Goal: Check status: Check status

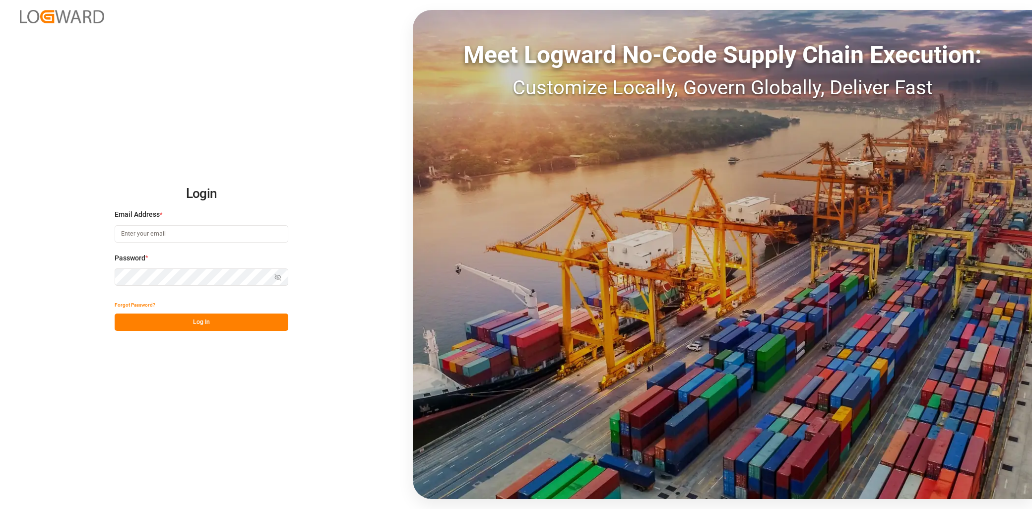
type input "[EMAIL_ADDRESS][PERSON_NAME][DOMAIN_NAME]"
click at [202, 331] on button "Log In" at bounding box center [202, 322] width 174 height 17
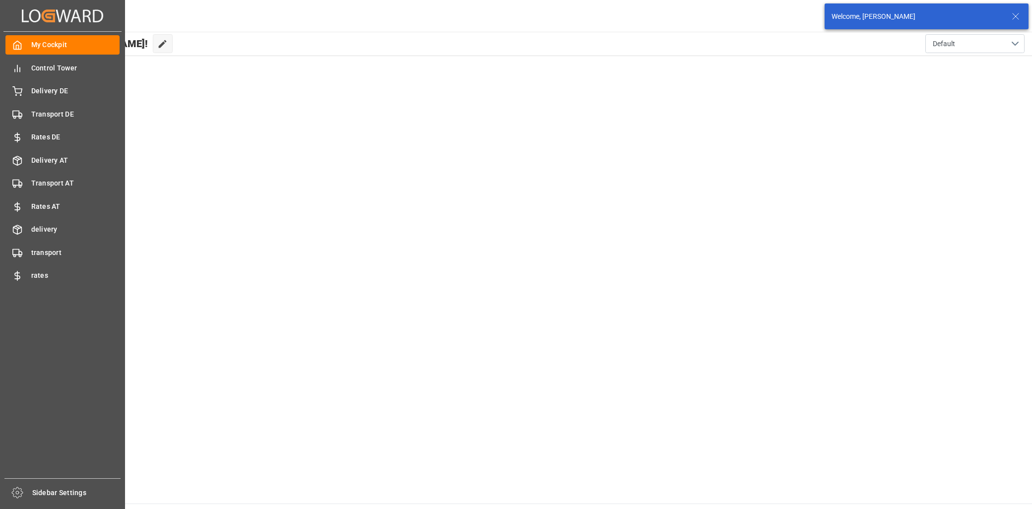
click at [52, 80] on div "My Cockpit My Cockpit Control Tower Control Tower Delivery DE Delivery DE Trans…" at bounding box center [62, 255] width 118 height 447
click at [85, 82] on div "Delivery DE Delivery DE" at bounding box center [62, 90] width 114 height 19
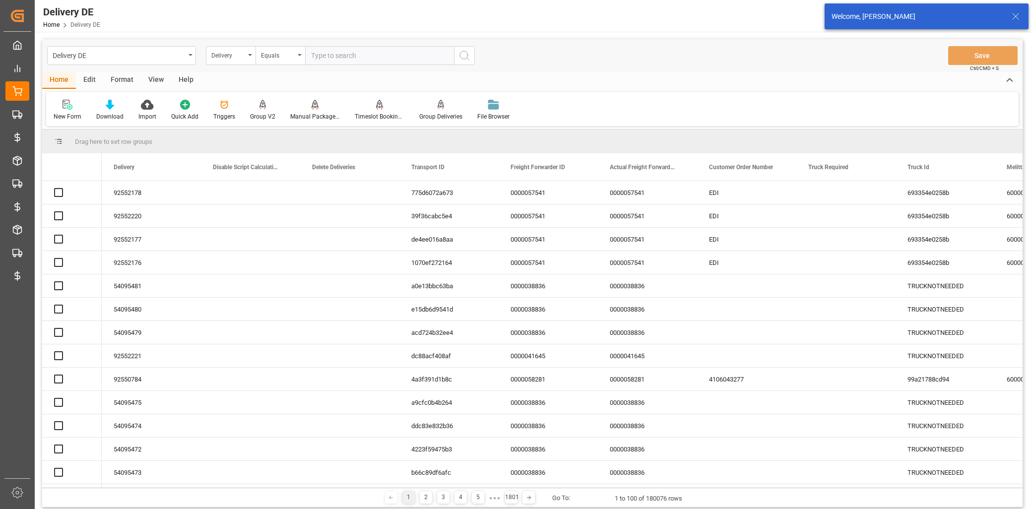
click at [127, 59] on div "Delivery DE" at bounding box center [119, 55] width 133 height 12
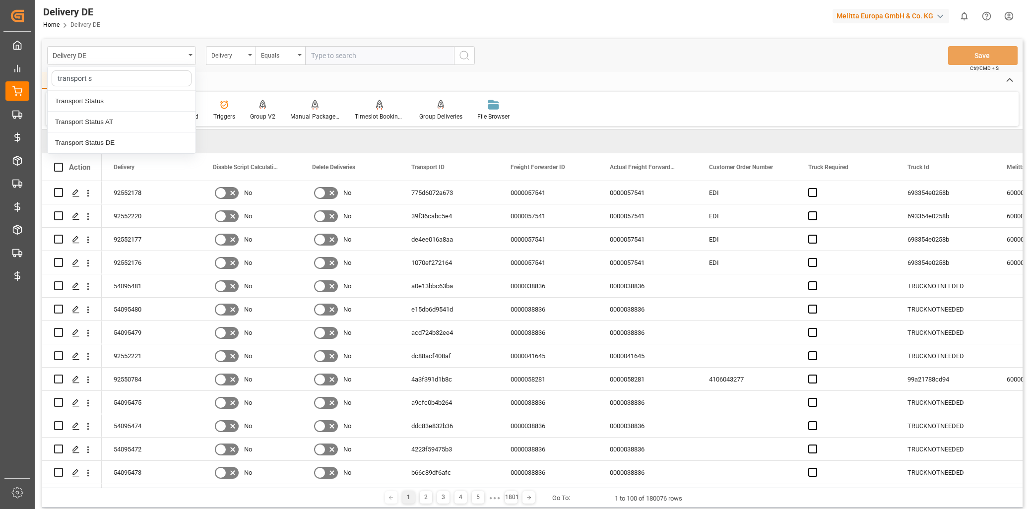
type input "transport st"
click at [128, 135] on div "Transport Status DE" at bounding box center [122, 143] width 148 height 21
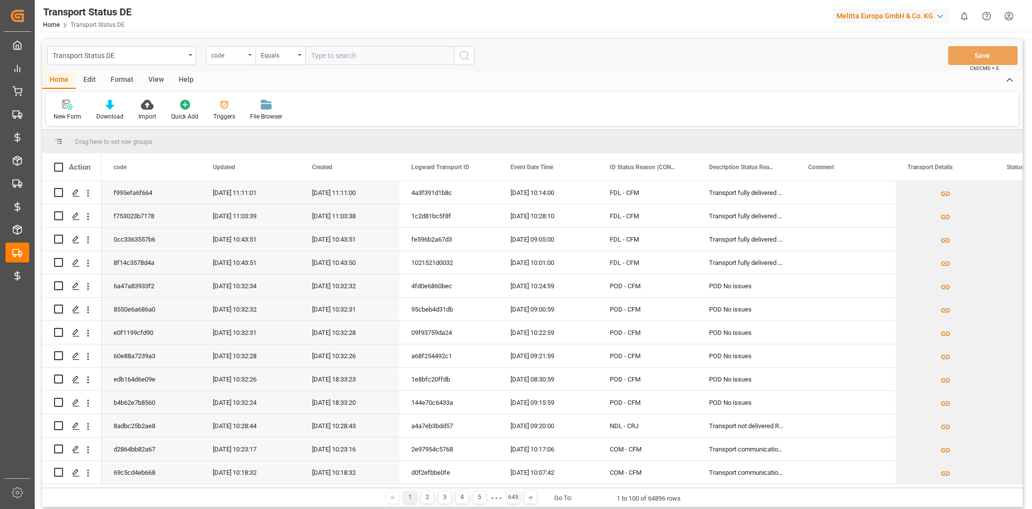
click at [234, 60] on div "code" at bounding box center [228, 54] width 34 height 11
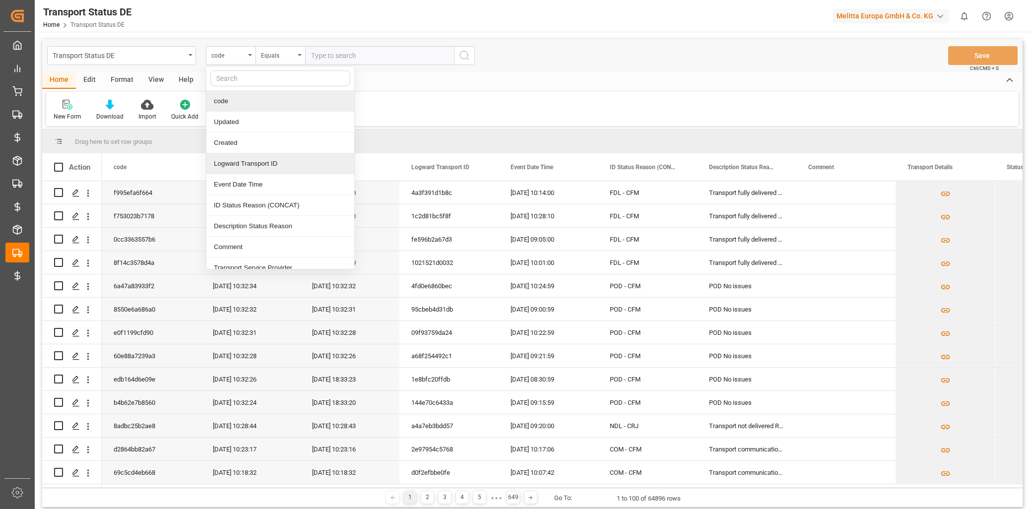
click at [257, 163] on div "Logward Transport ID" at bounding box center [280, 163] width 148 height 21
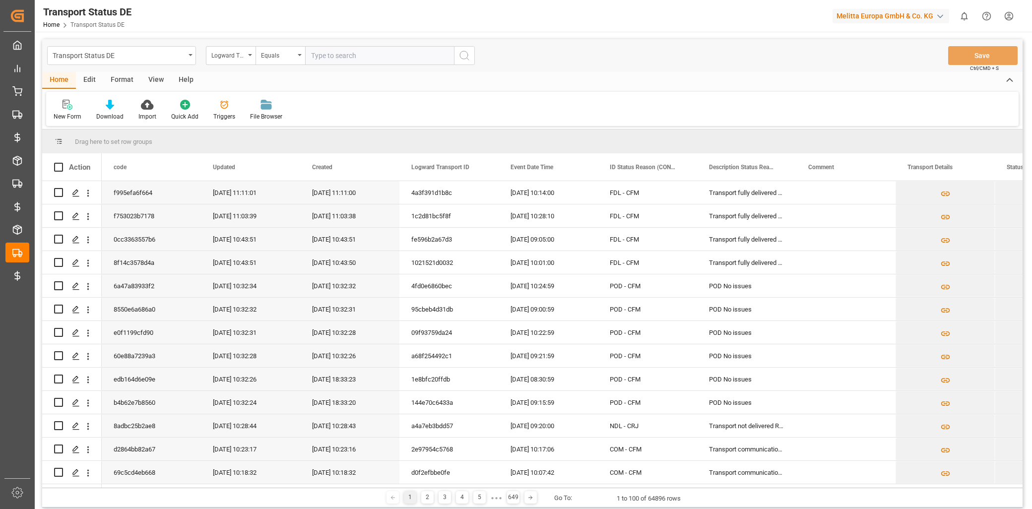
click at [331, 53] on input "text" at bounding box center [379, 55] width 149 height 19
paste input "ea71796f77bd"
type input "ea71796f77bd"
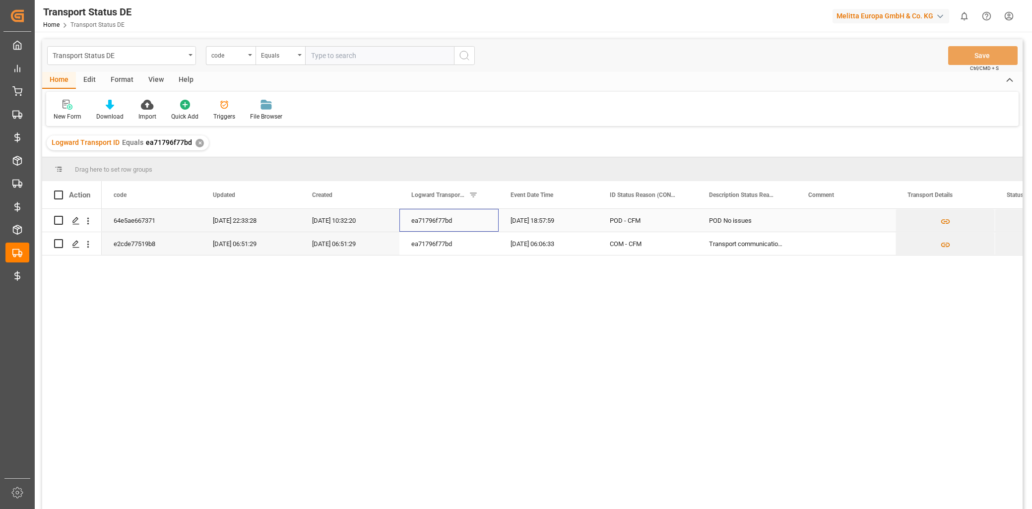
click at [413, 221] on div "ea71796f77bd" at bounding box center [448, 220] width 99 height 23
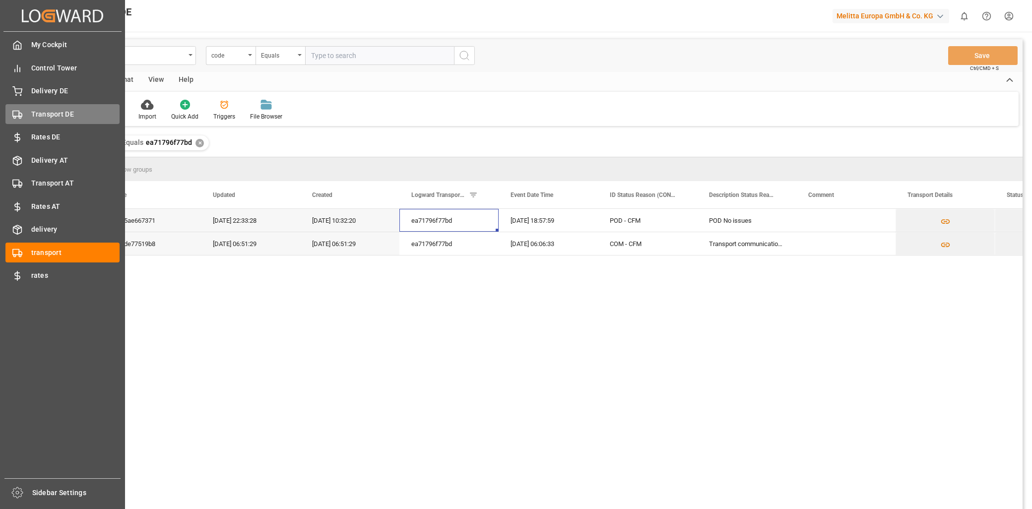
click at [47, 106] on div "Transport DE Transport DE" at bounding box center [62, 113] width 114 height 19
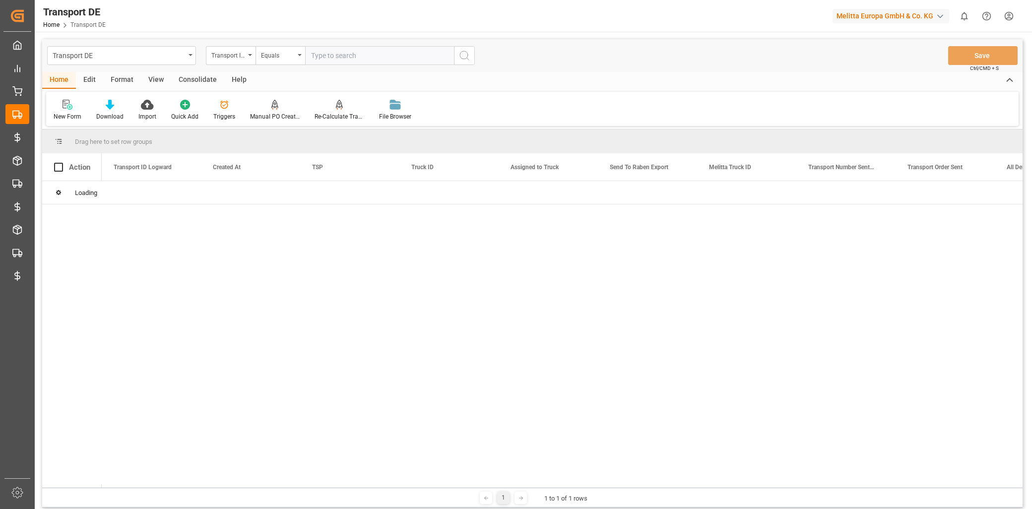
click at [333, 56] on input "text" at bounding box center [379, 55] width 149 height 19
paste input "ea71796f77bd"
type input "ea71796f77bd"
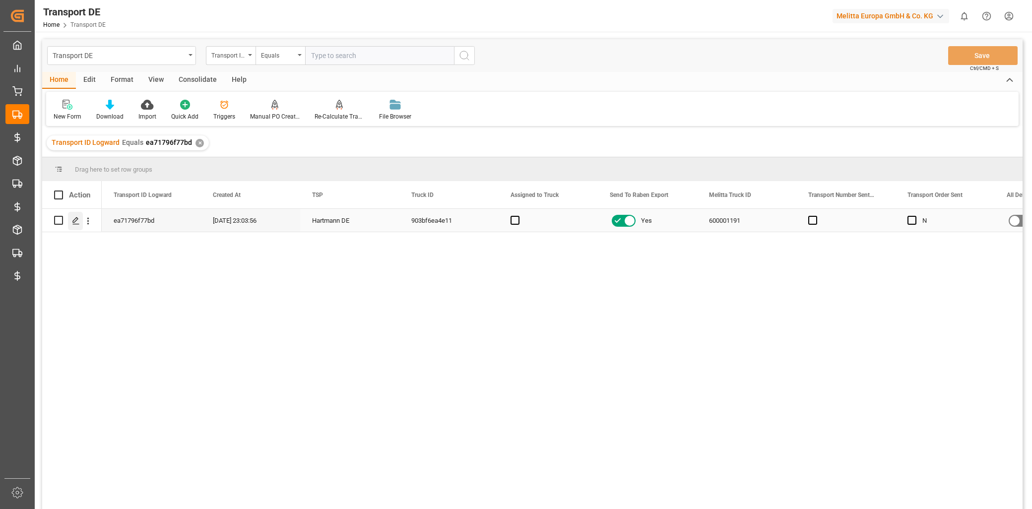
click at [81, 224] on div "Press SPACE to select this row." at bounding box center [75, 221] width 15 height 18
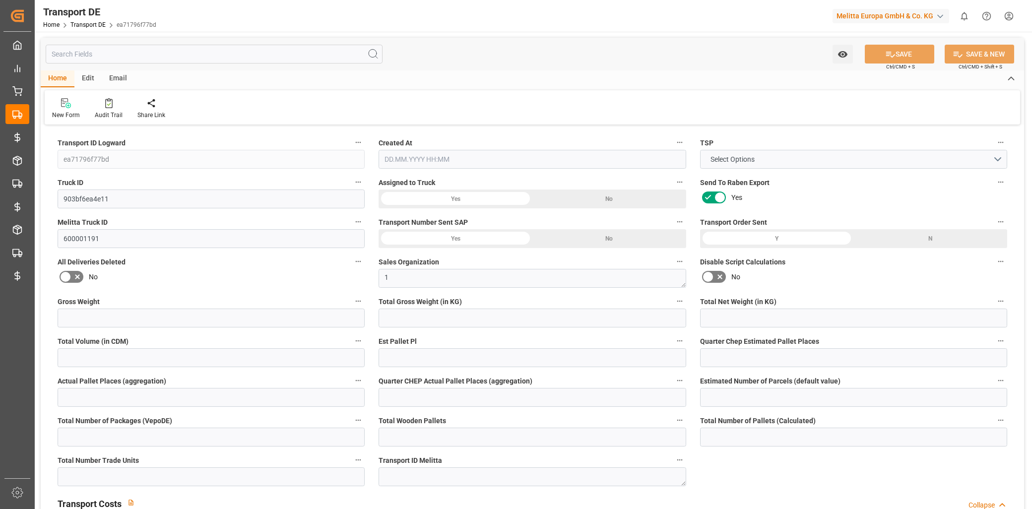
type input "ea71796f77bd"
type input "903bf6ea4e11"
type input "600001191"
type textarea "1"
type input "Yes"
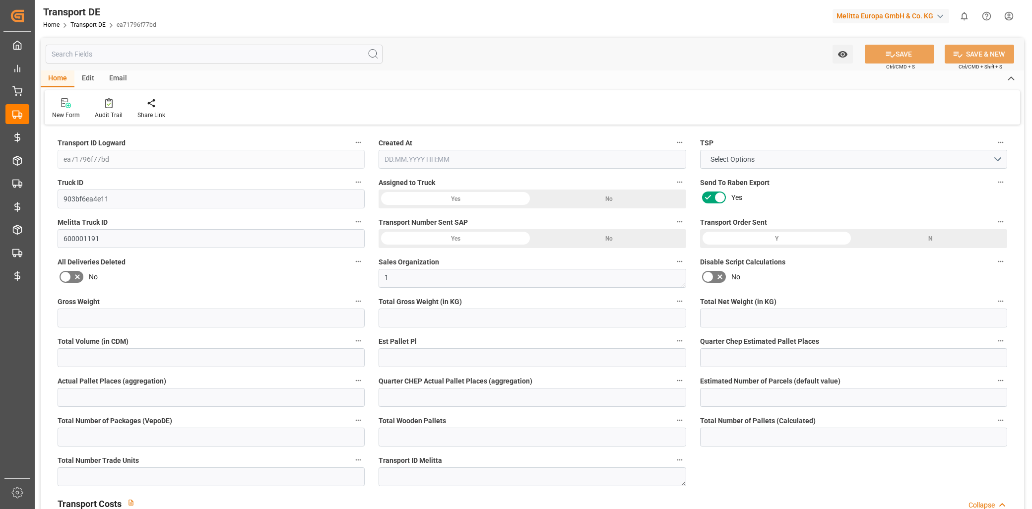
type input "383.66332400000005"
type textarea "0000093427"
type textarea "Norma Lebensmittelfilialbetrieb"
type input "Haincher Str. 11A"
type input "09661"
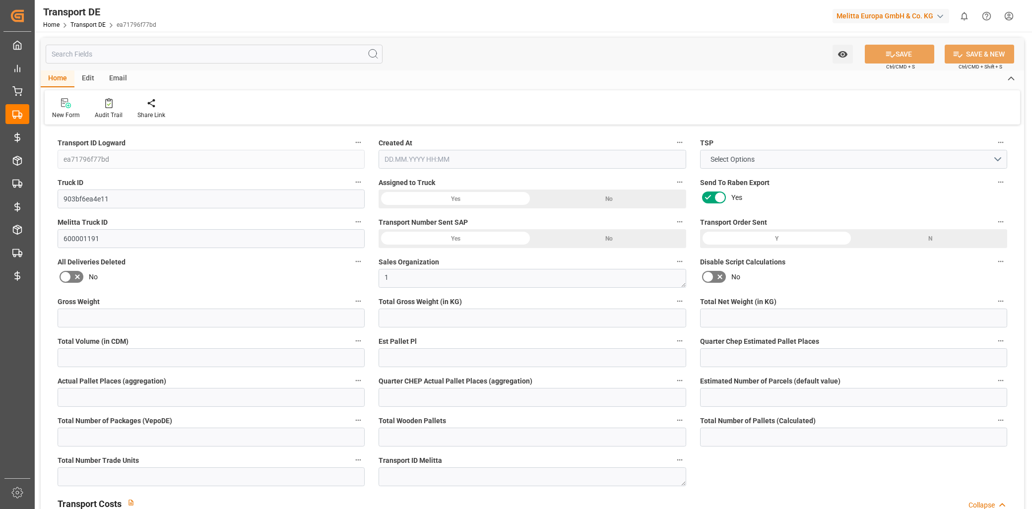
type textarea "Rossau"
type input "DE"
type input "DE-32423"
type input "Rhenus Retail Services GmbH"
type input "Hans-Böckler-Strasse 37"
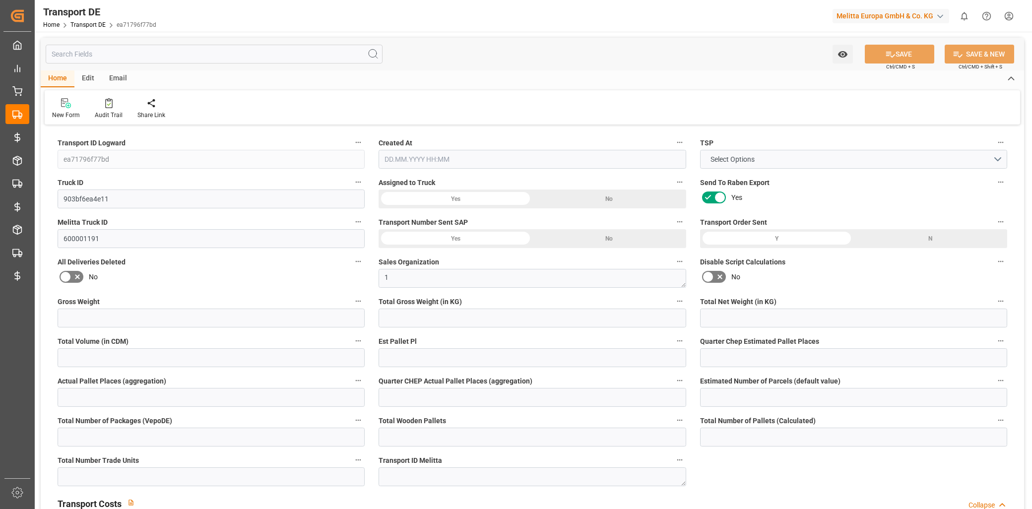
type input "32423"
type input "Minden"
type input "DE"
type input "Melitta Europa GmbH & Co. KG"
type input "Ringstraße 99"
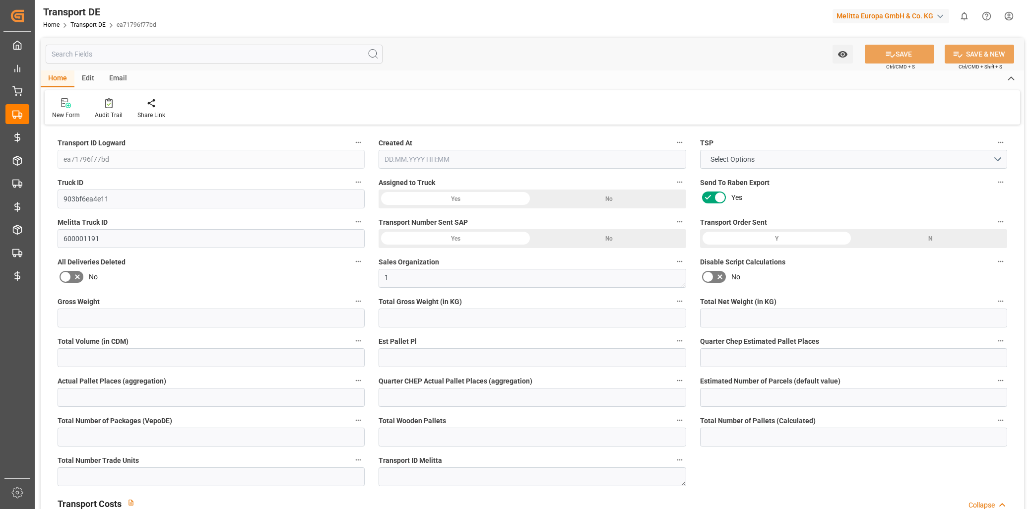
type input "32427"
type input "Minden"
type input "DE"
type textarea "515a3782d1c2"
type input "Road"
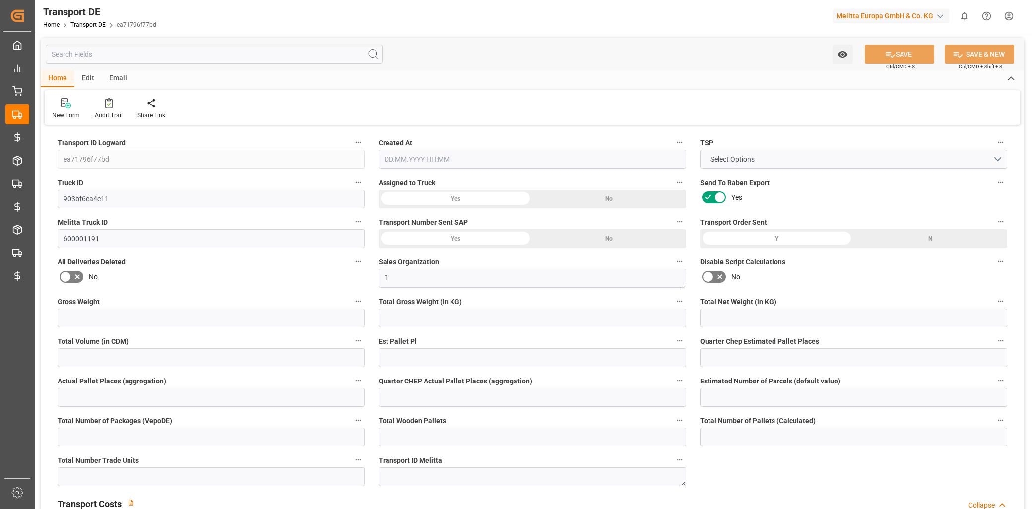
type input "DE"
type input "32423"
type input "DE"
type input "09661"
type input "Groupage"
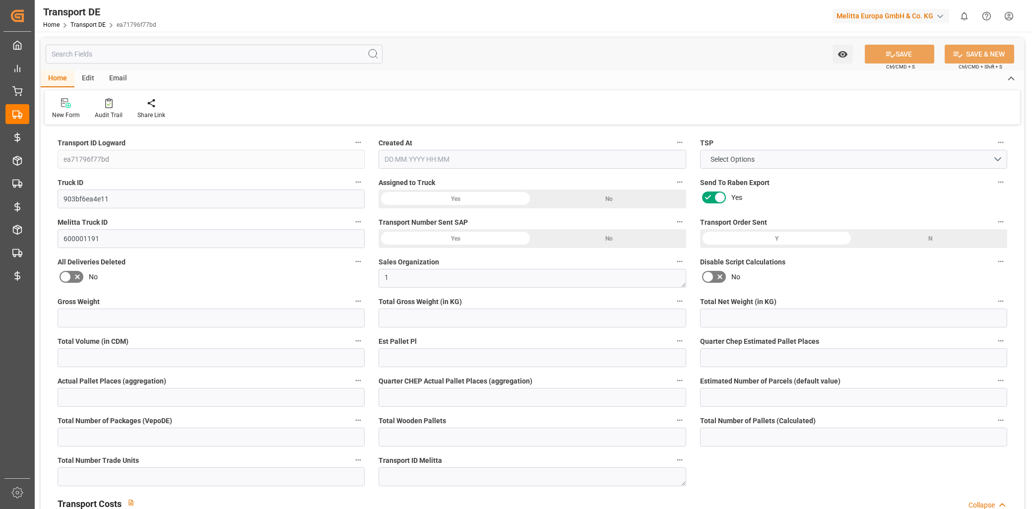
type input "26-40 t"
type input "EURO 6"
type input "Diesel"
type input "DE_03"
type input "DAP"
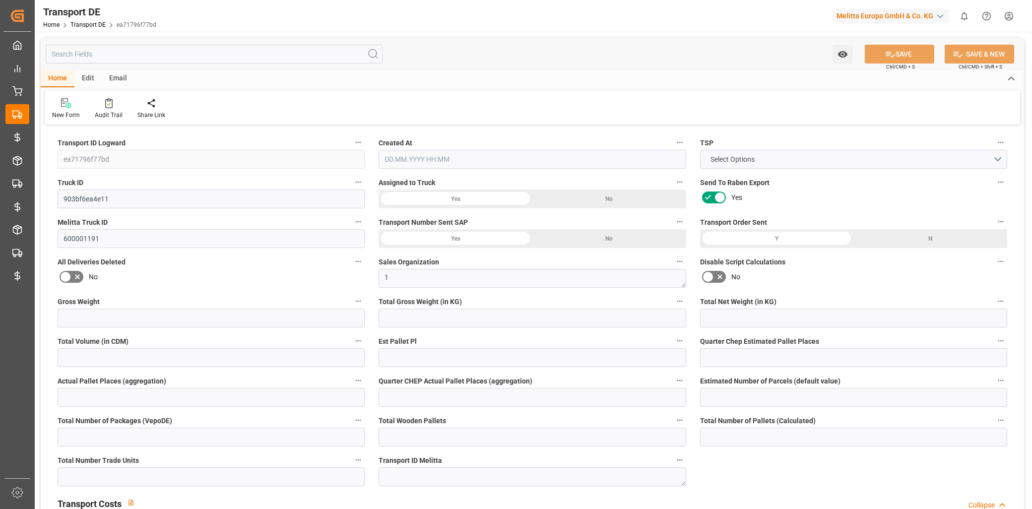
type input "DE 126011900"
type input "1534.38"
type input "1017.63"
type input "944.73"
type input "4670.46"
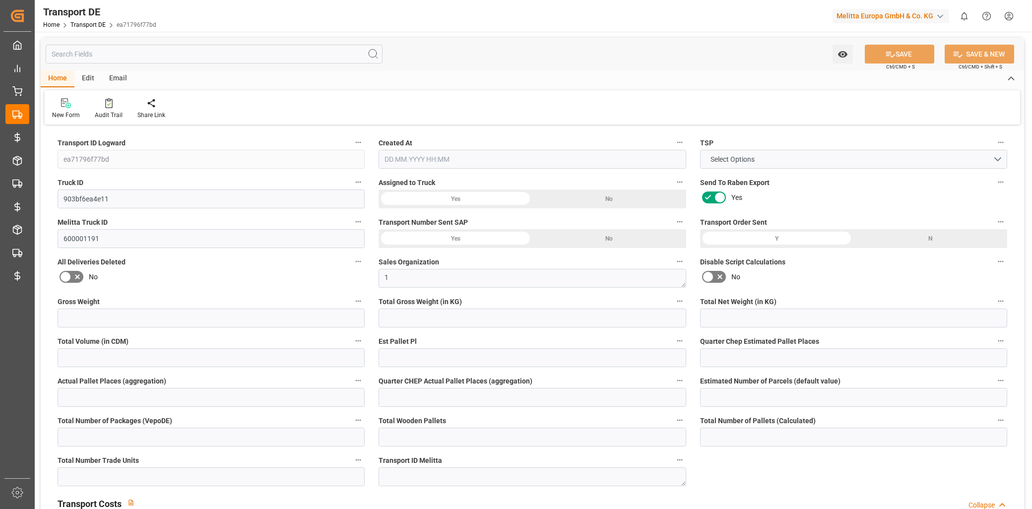
type input "6"
type input "0"
type input "5.75"
type input "0"
type input "1"
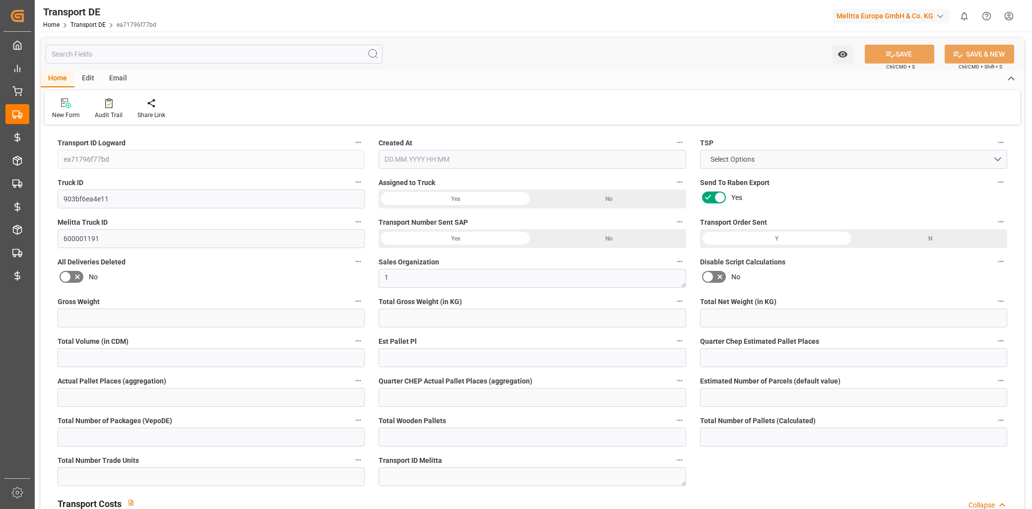
type input "6"
type input "7"
type input "271"
type input "0"
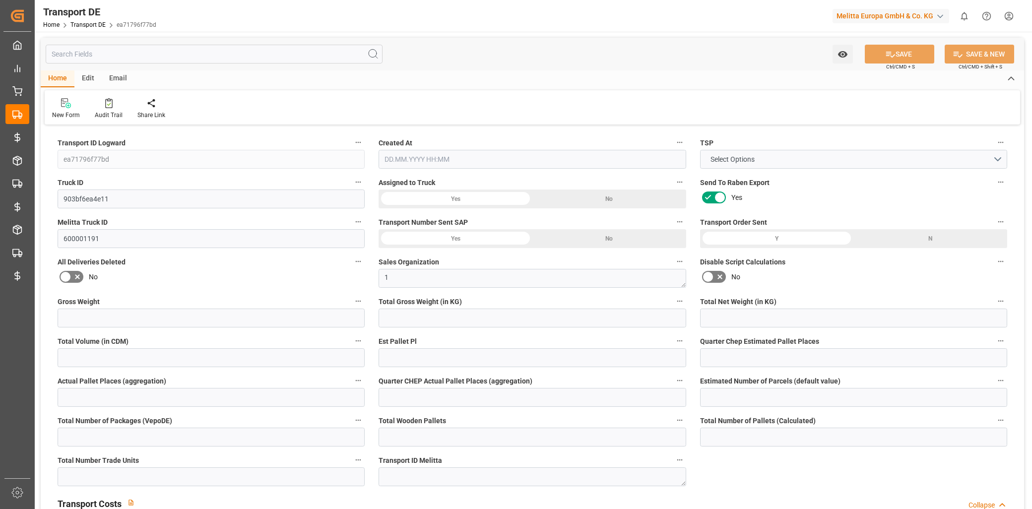
type input "274.54"
type input "111.704"
type input "274.54"
type input "271.9593"
type input "9"
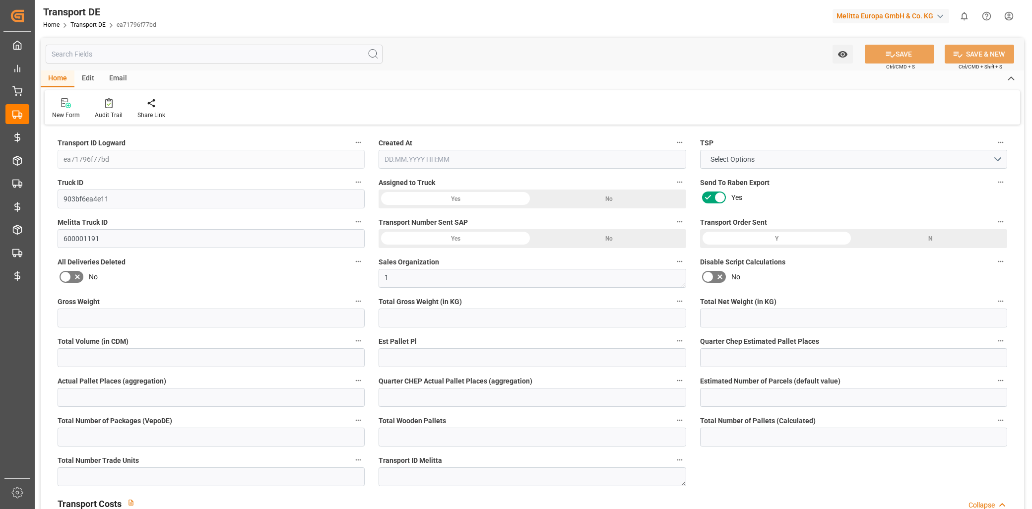
type input "5"
type input "1"
type input "0"
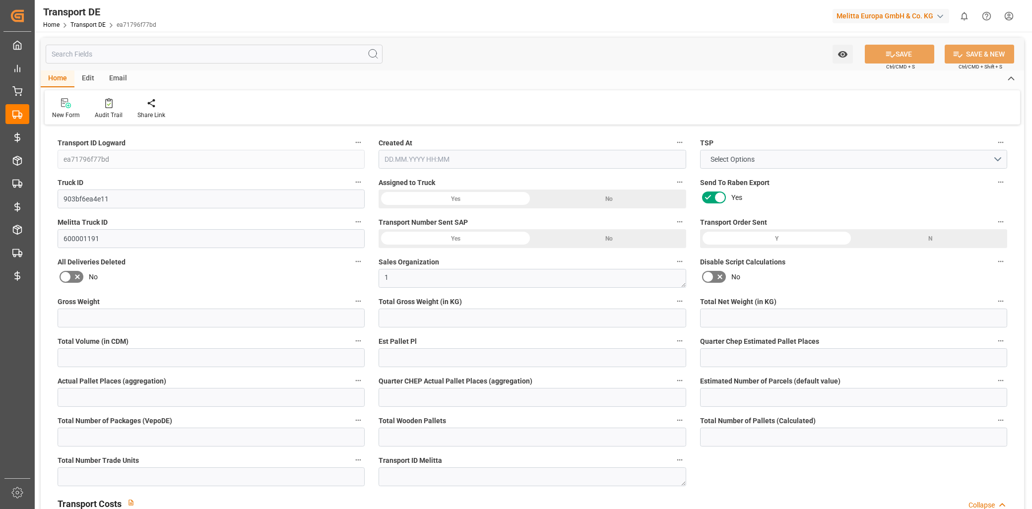
type input "0"
type input "-2.5807"
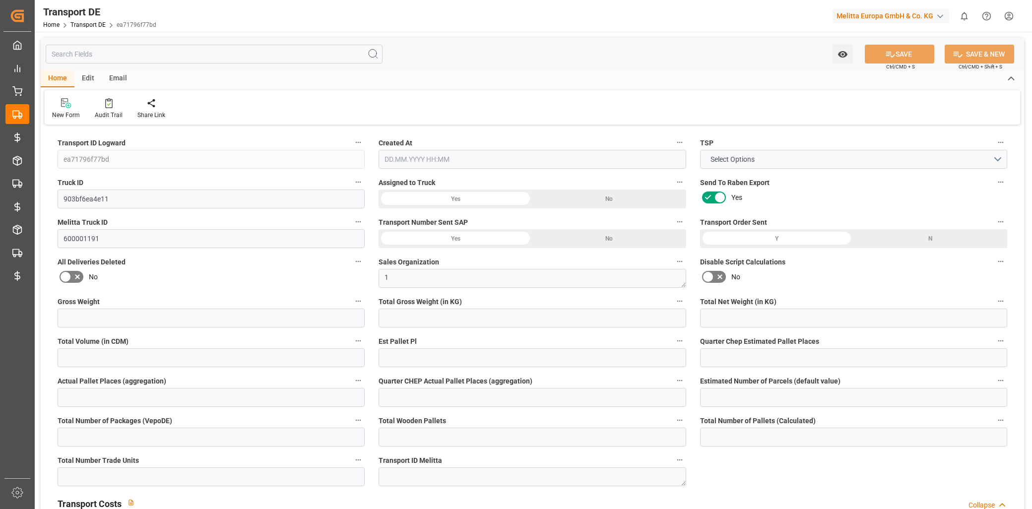
type input "0"
type input "1017.63"
type input "4710.8598"
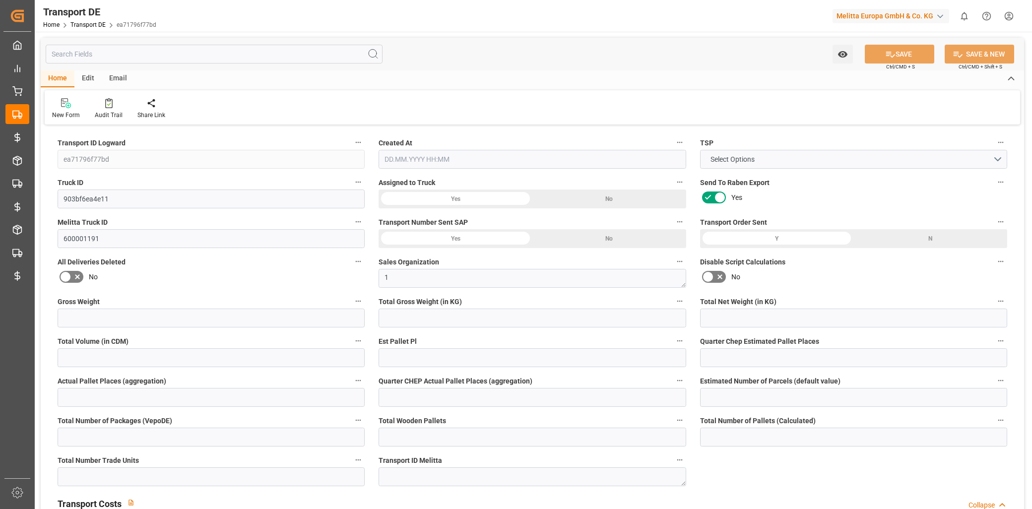
type input "21"
type input "35"
type input "0"
type input "5"
type input "0"
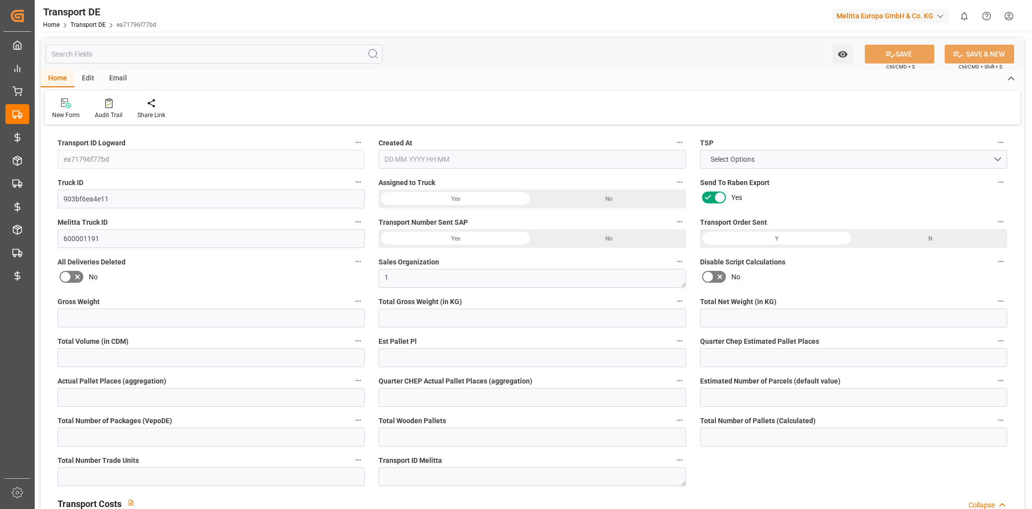
type input "0"
type input "1"
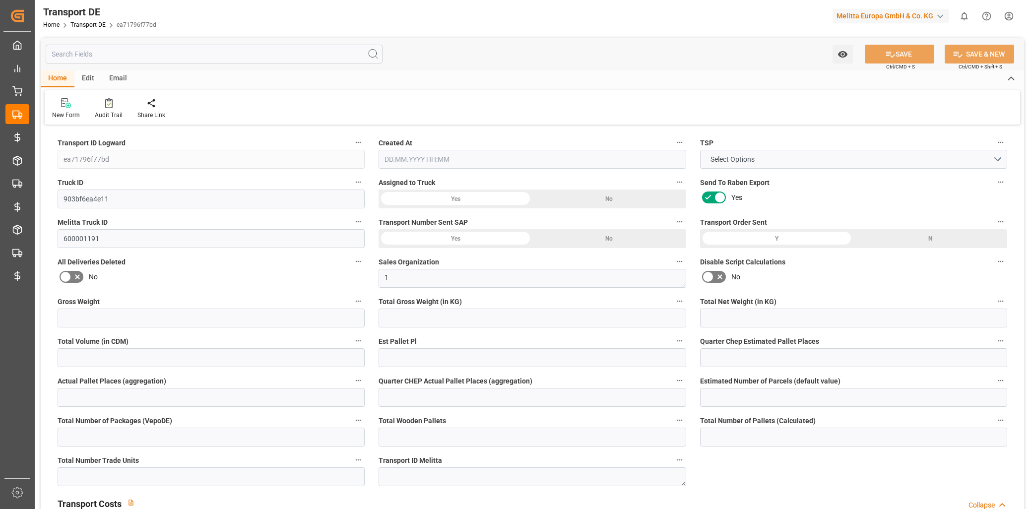
type input "0"
type input "810"
type input "383.6633"
type input "271.9593"
type input "22.07.2025 21:03"
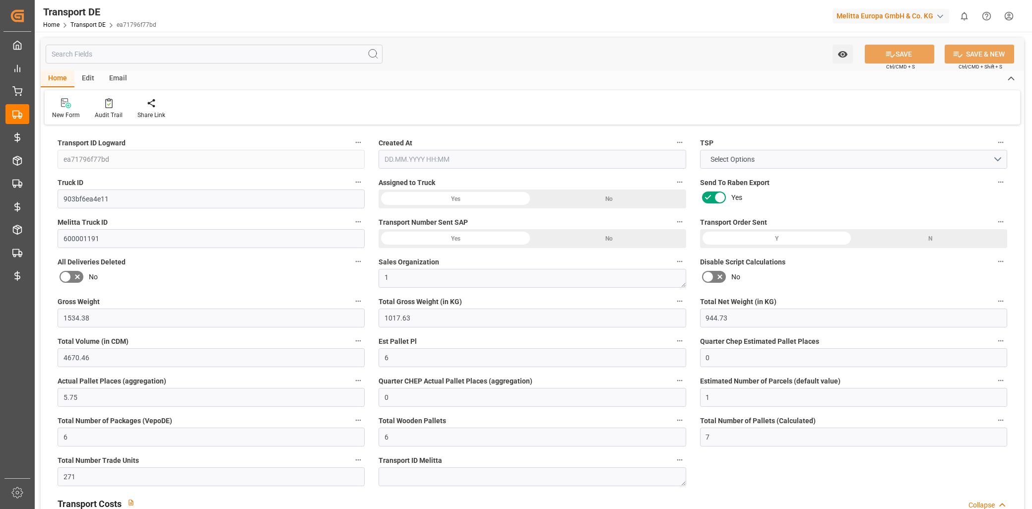
type input "30.07.2025"
type input "04.08.2025"
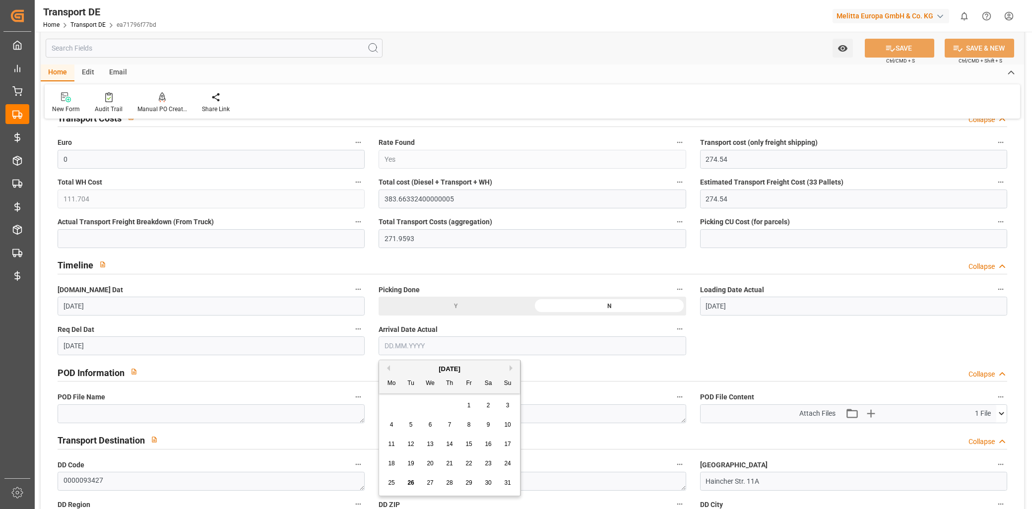
click at [415, 353] on input "text" at bounding box center [532, 345] width 307 height 19
